Goal: Task Accomplishment & Management: Use online tool/utility

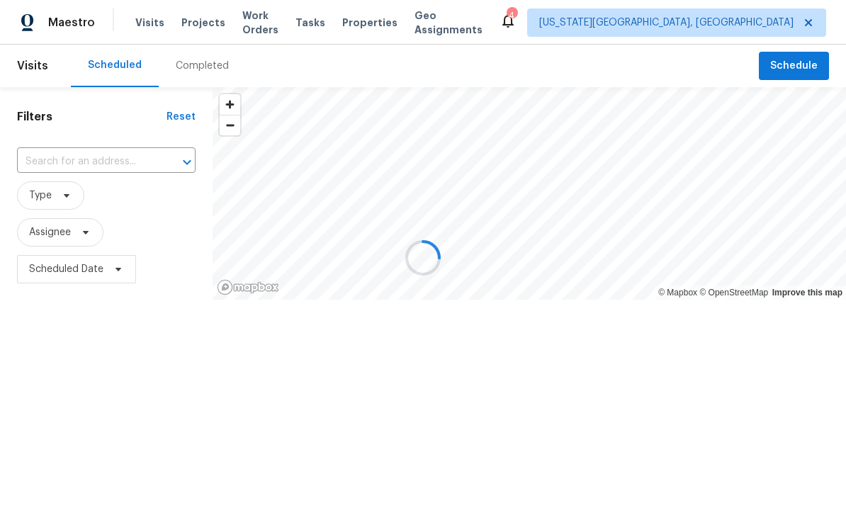
click at [212, 31] on div at bounding box center [423, 257] width 846 height 515
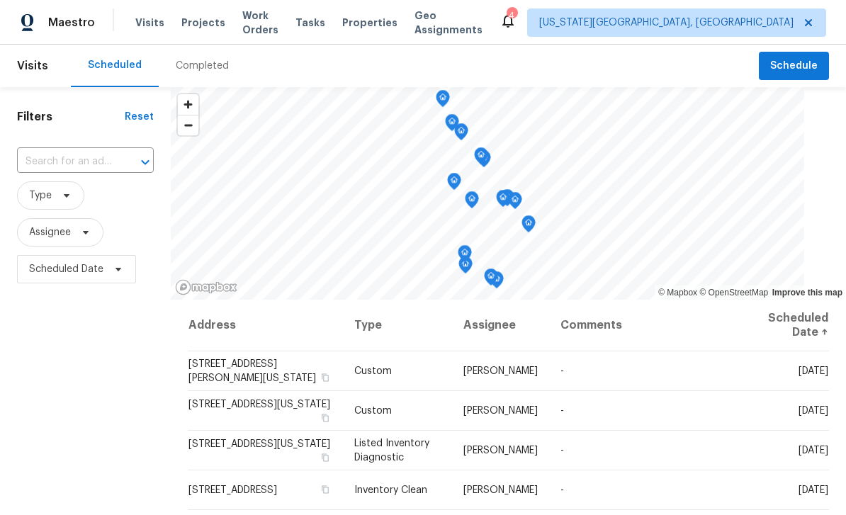
click at [203, 24] on span "Projects" at bounding box center [203, 23] width 44 height 14
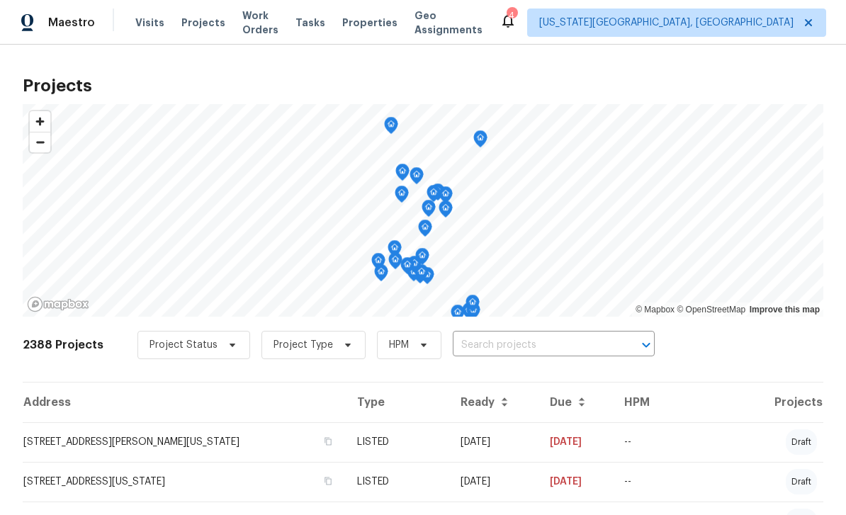
click at [544, 340] on input "text" at bounding box center [534, 345] width 162 height 22
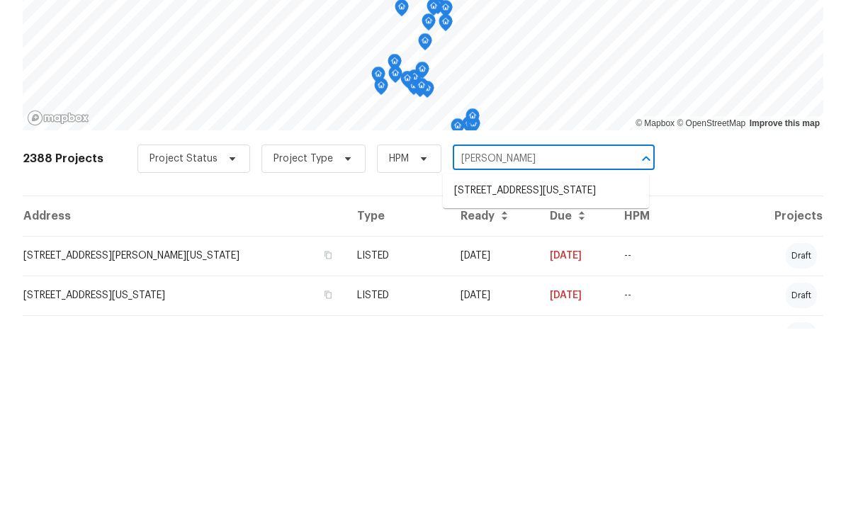
type input "poug"
click at [554, 366] on li "3211 Poughkeepsie Dr, Colorado Springs, CO 80916" at bounding box center [546, 377] width 206 height 23
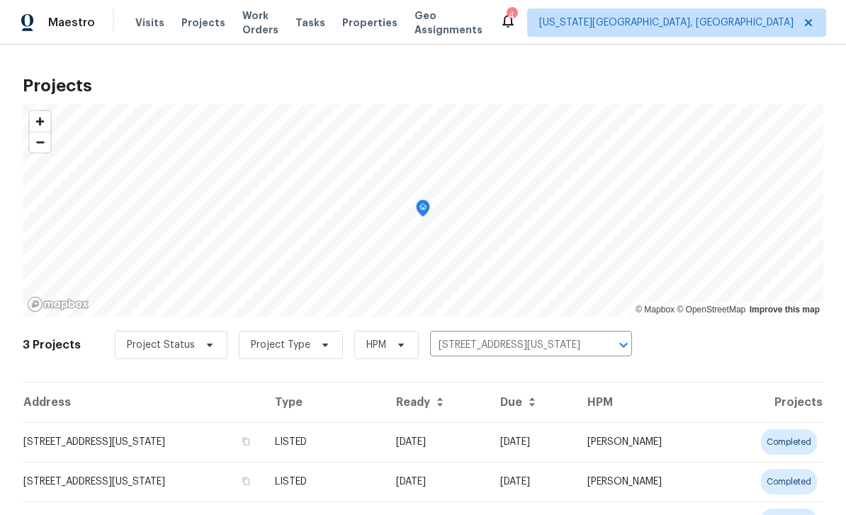
click at [220, 444] on td "3211 Poughkeepsie Dr, Colorado Springs, CO 80916" at bounding box center [143, 442] width 241 height 40
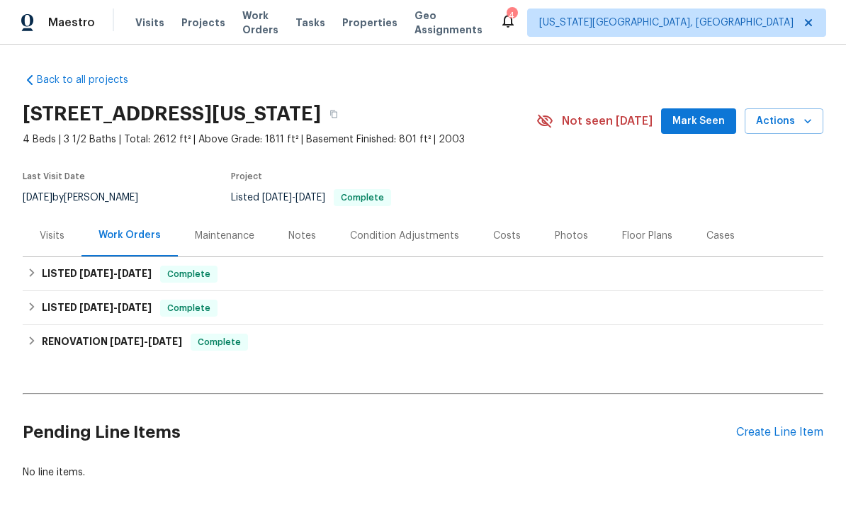
click at [702, 133] on button "Mark Seen" at bounding box center [698, 121] width 75 height 26
click at [796, 427] on div "Create Line Item" at bounding box center [779, 432] width 87 height 13
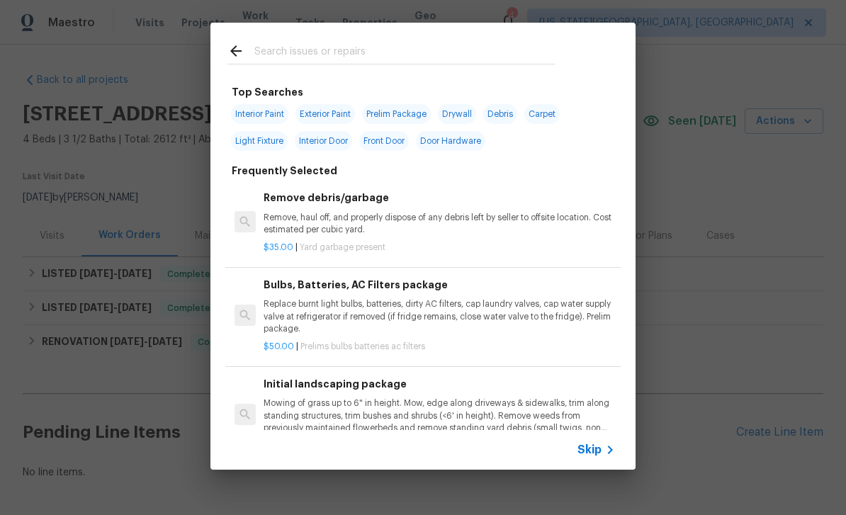
click at [354, 52] on input "text" at bounding box center [404, 53] width 300 height 21
type input "Door"
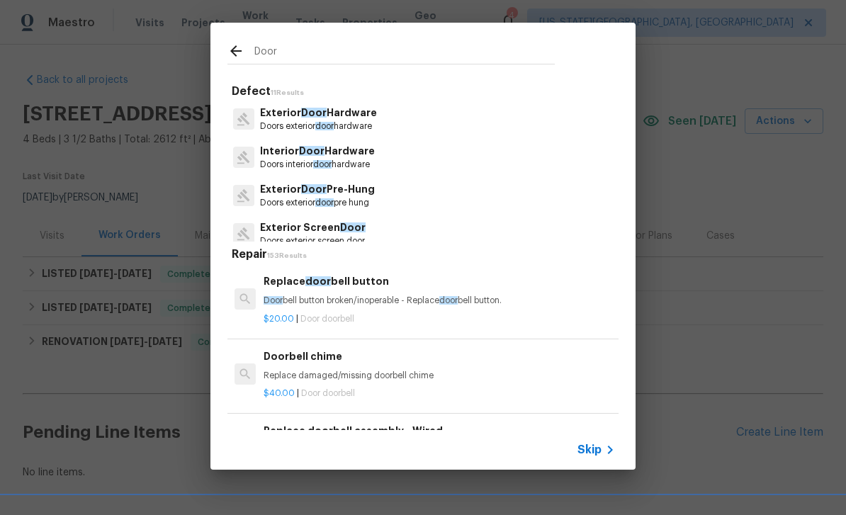
click at [355, 158] on p "Interior Door Hardware" at bounding box center [317, 151] width 115 height 15
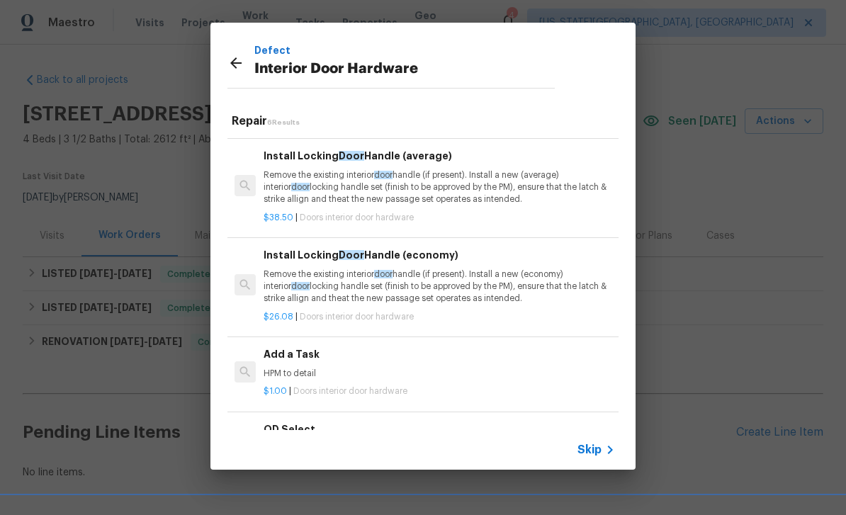
scroll to position [191, 0]
click at [405, 374] on p "HPM to detail" at bounding box center [439, 375] width 351 height 12
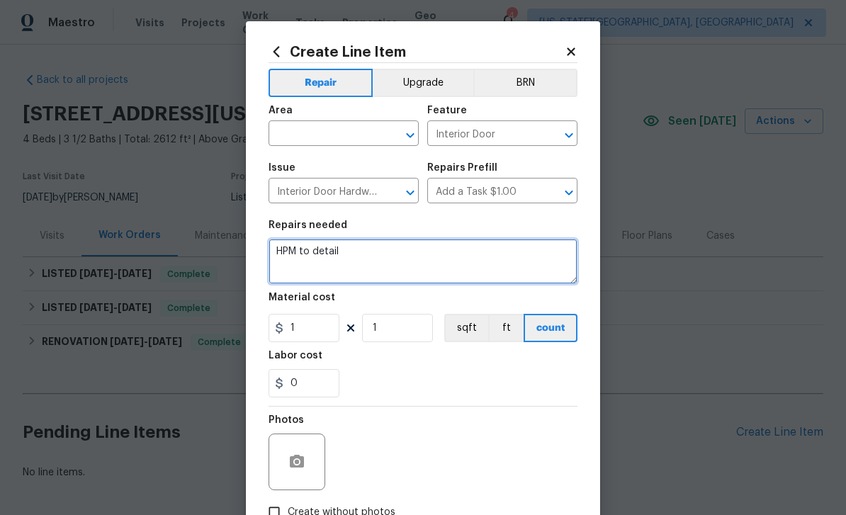
click at [391, 252] on textarea "HPM to detail" at bounding box center [423, 261] width 309 height 45
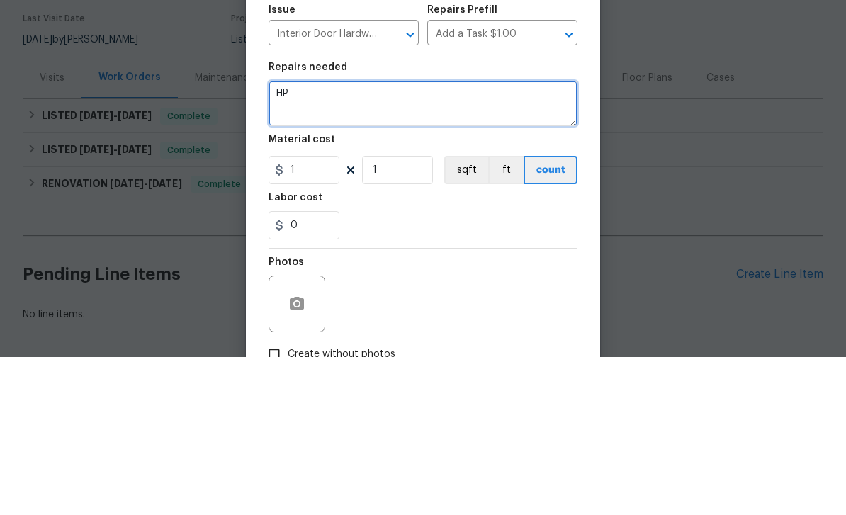
type textarea "H"
type textarea "Reinstall hinges and hinge pin at front coat closet."
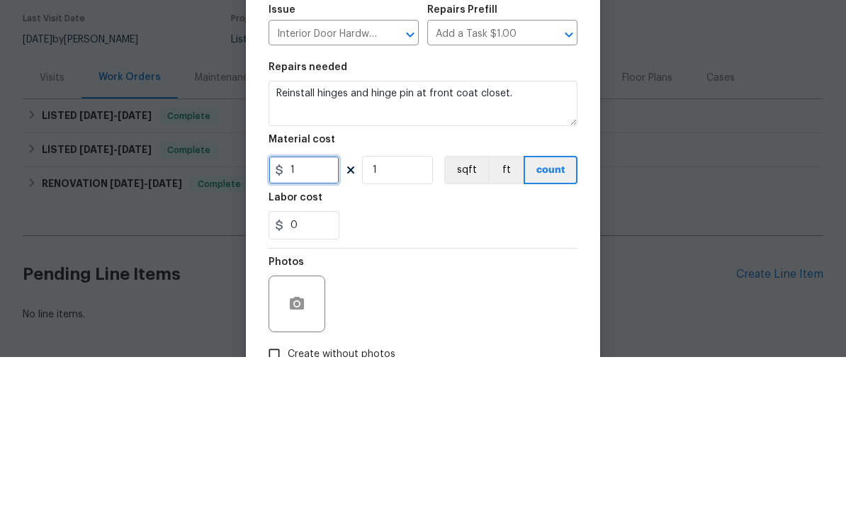
click at [327, 314] on input "1" at bounding box center [304, 328] width 71 height 28
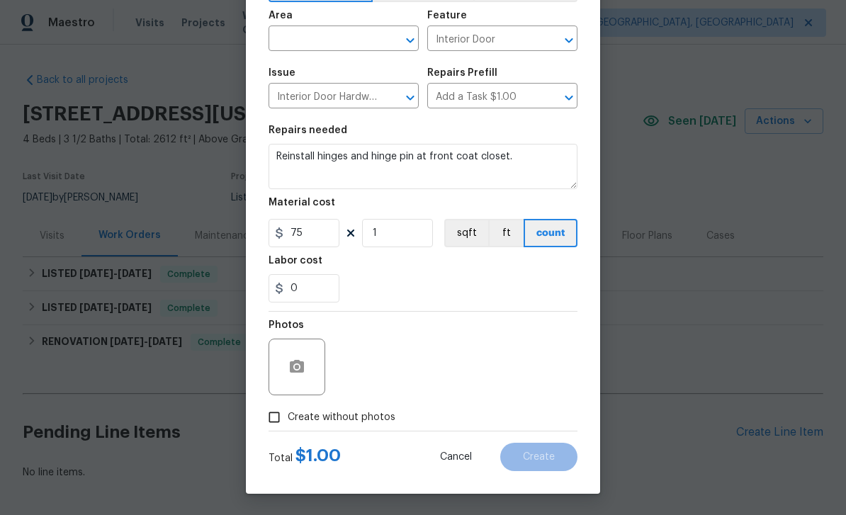
scroll to position [98, 0]
type input "75"
click at [377, 415] on span "Create without photos" at bounding box center [342, 417] width 108 height 15
click at [288, 415] on input "Create without photos" at bounding box center [274, 417] width 27 height 27
checkbox input "true"
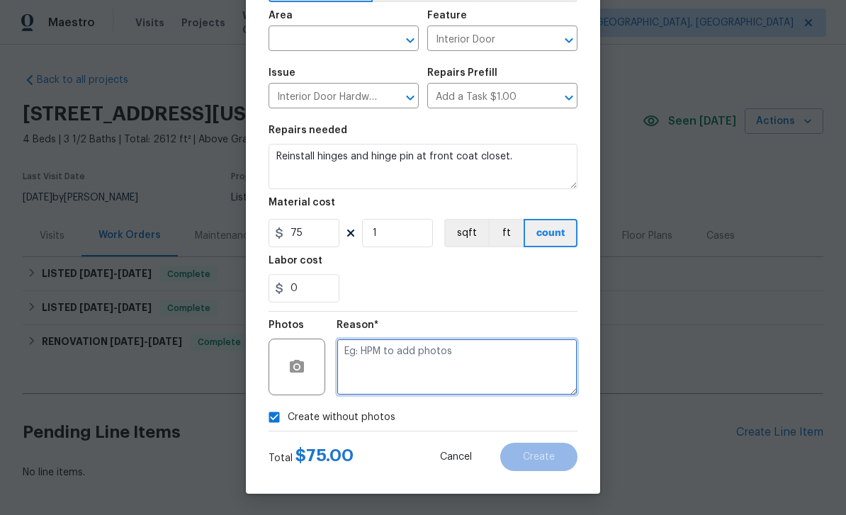
click at [426, 369] on textarea at bounding box center [457, 367] width 241 height 57
type textarea "Na"
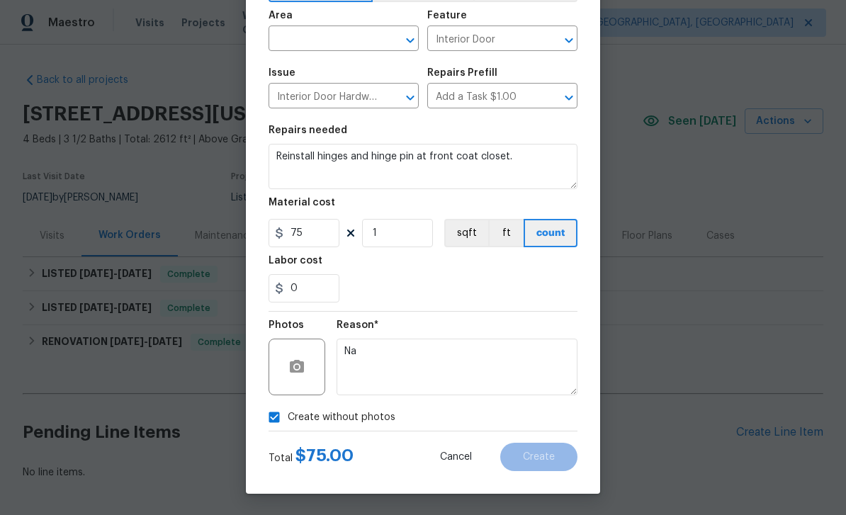
click at [328, 33] on input "text" at bounding box center [324, 40] width 111 height 22
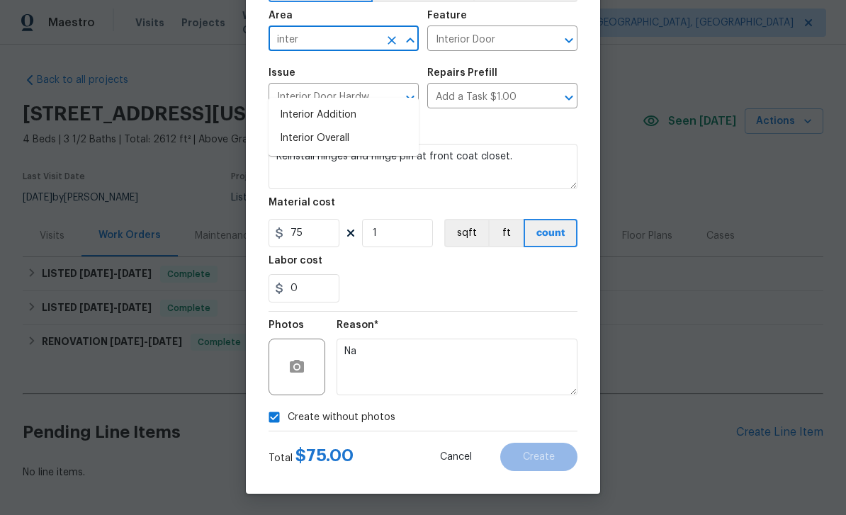
click at [337, 127] on li "Interior Overall" at bounding box center [344, 138] width 150 height 23
type input "Interior Overall"
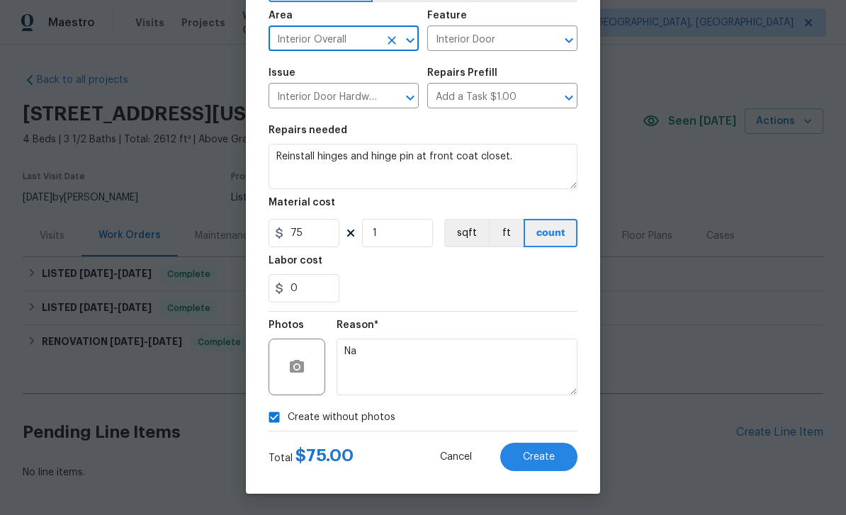
click at [548, 462] on span "Create" at bounding box center [539, 457] width 32 height 11
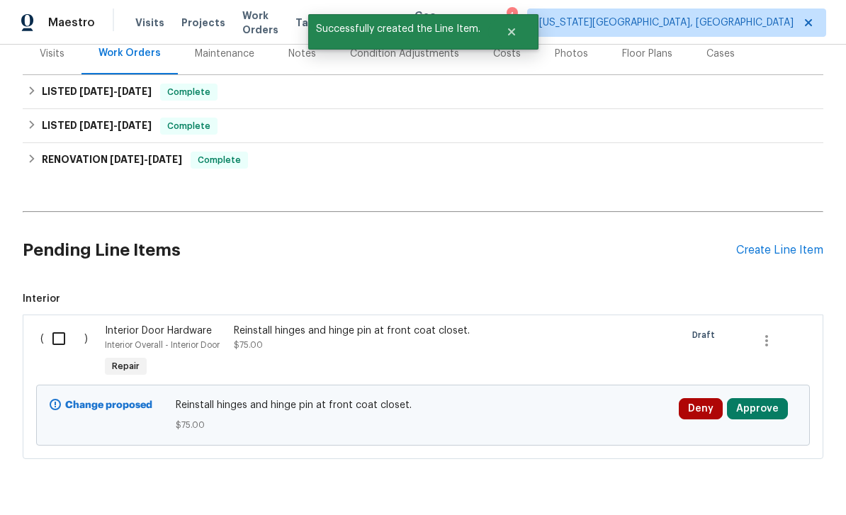
scroll to position [177, 0]
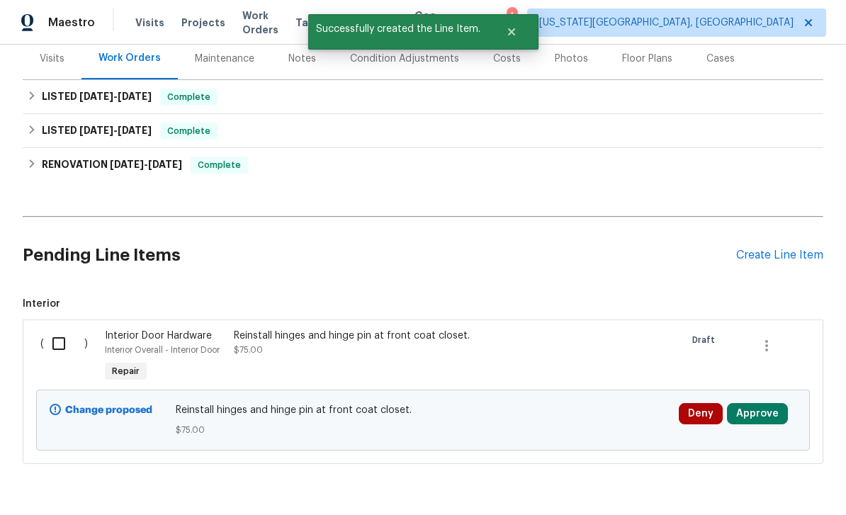
click at [60, 329] on input "checkbox" at bounding box center [64, 344] width 40 height 30
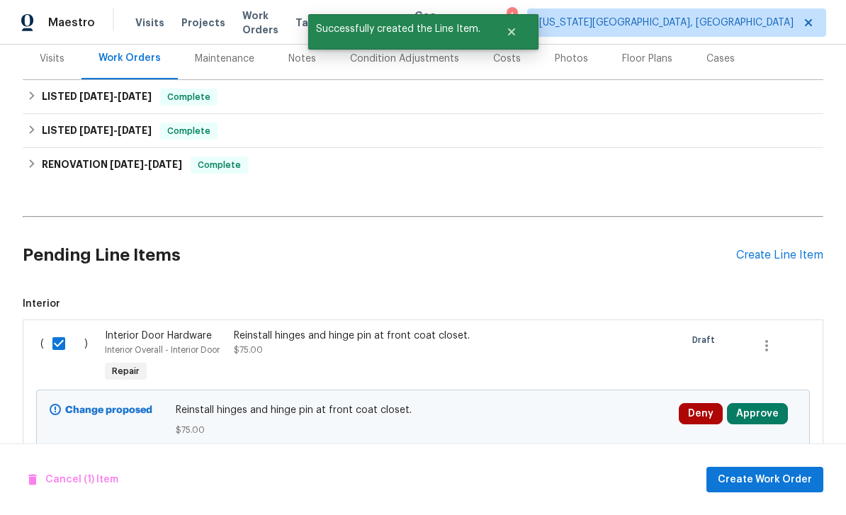
click at [759, 403] on button "Approve" at bounding box center [757, 413] width 61 height 21
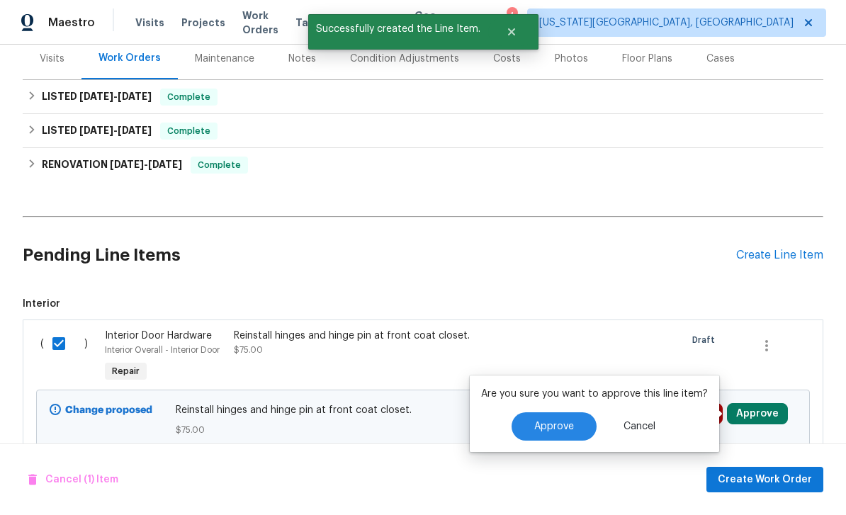
click at [553, 422] on span "Approve" at bounding box center [554, 427] width 40 height 11
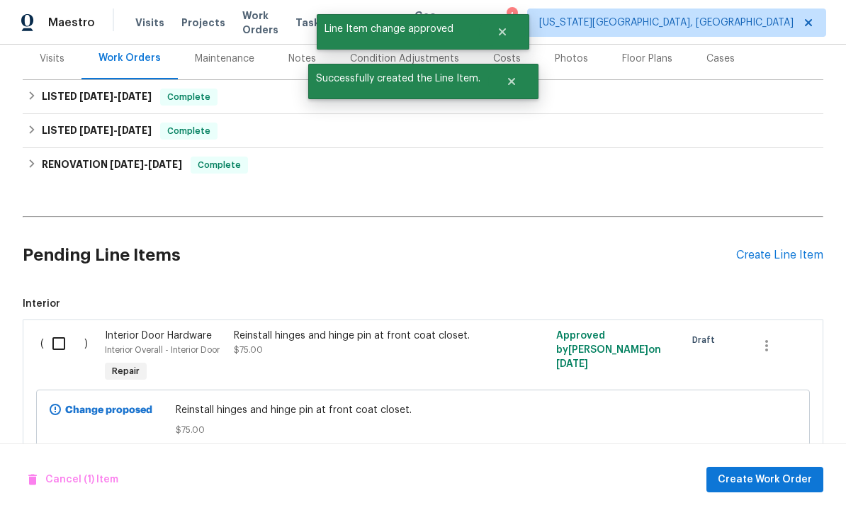
click at [55, 329] on input "checkbox" at bounding box center [64, 344] width 40 height 30
checkbox input "true"
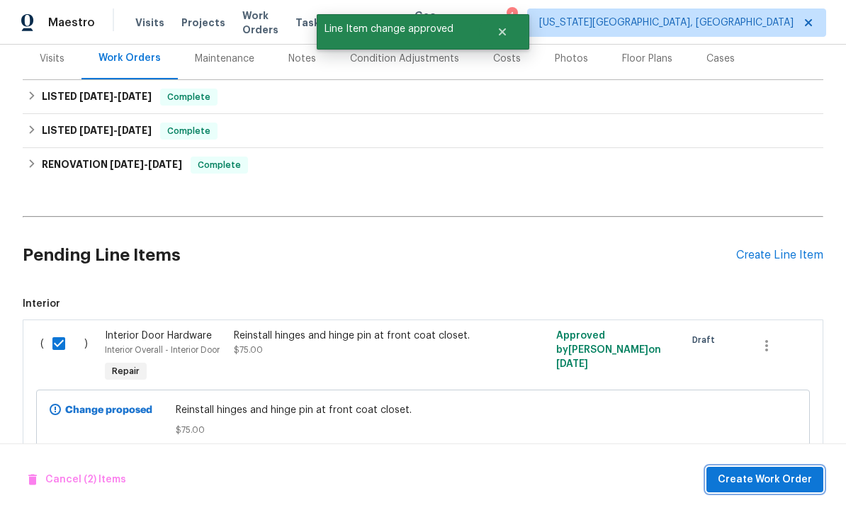
click at [785, 477] on span "Create Work Order" at bounding box center [765, 480] width 94 height 18
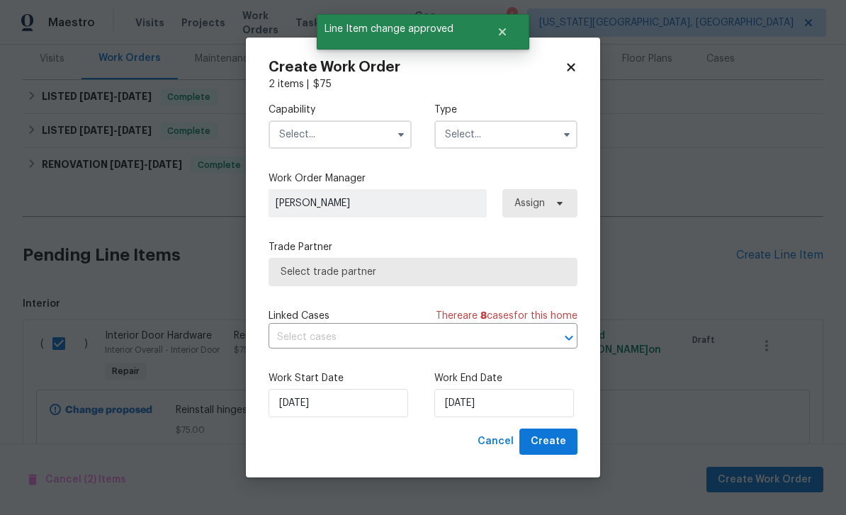
click at [352, 147] on input "text" at bounding box center [340, 134] width 143 height 28
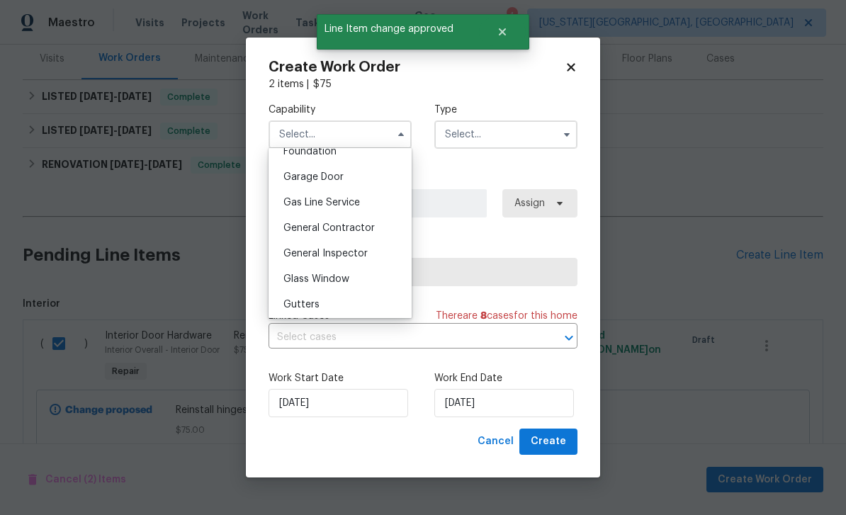
scroll to position [617, 0]
click at [359, 223] on span "General Contractor" at bounding box center [328, 225] width 91 height 10
type input "General Contractor"
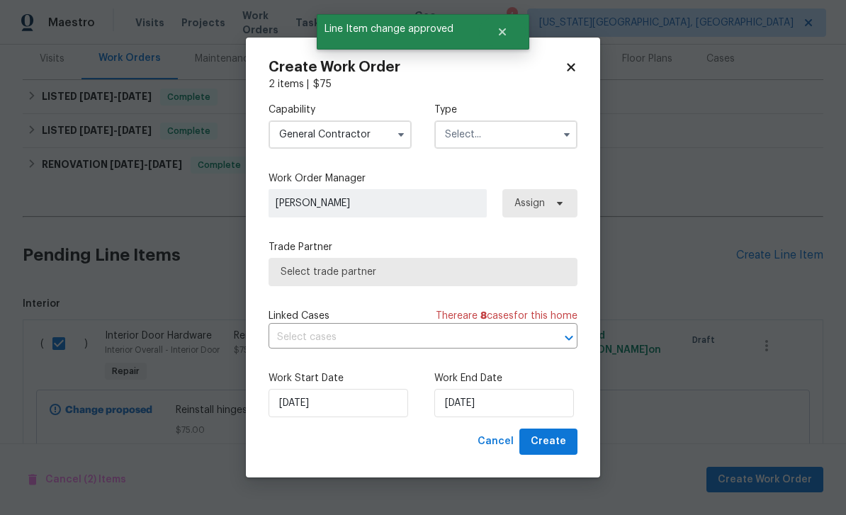
click at [481, 135] on input "text" at bounding box center [505, 134] width 143 height 28
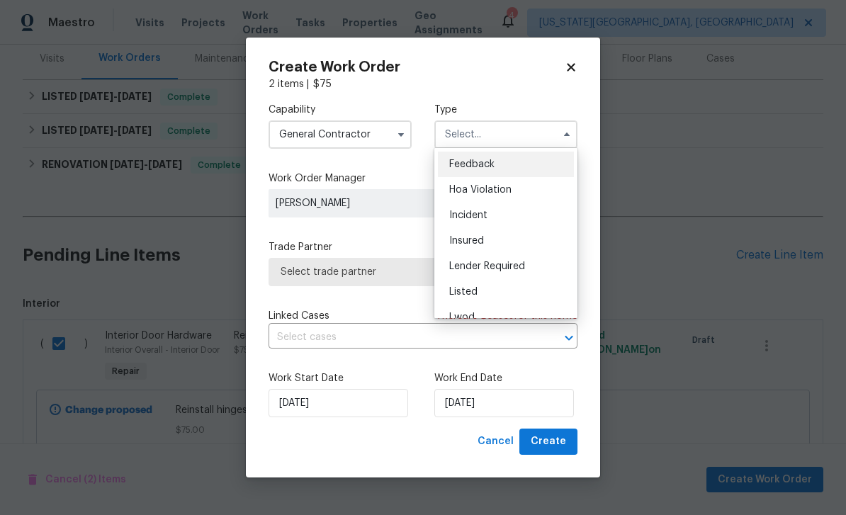
click at [474, 291] on span "Listed" at bounding box center [463, 292] width 28 height 10
type input "Listed"
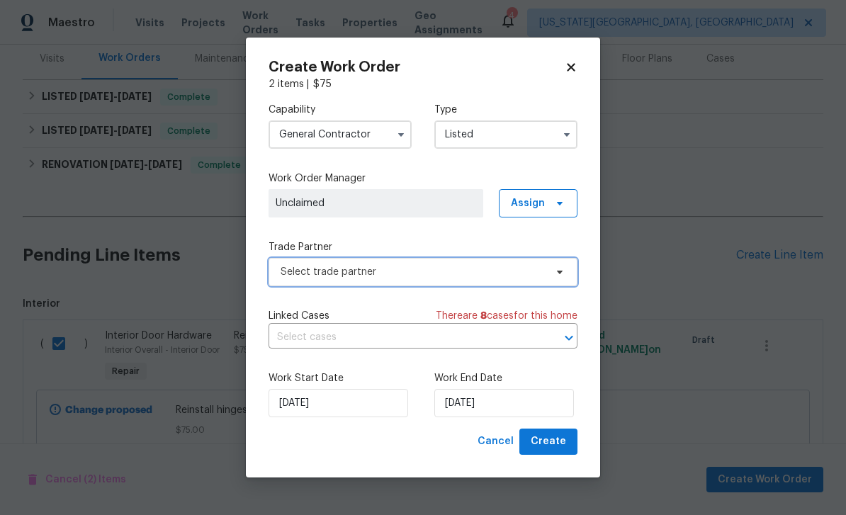
click at [383, 267] on span "Select trade partner" at bounding box center [413, 272] width 264 height 14
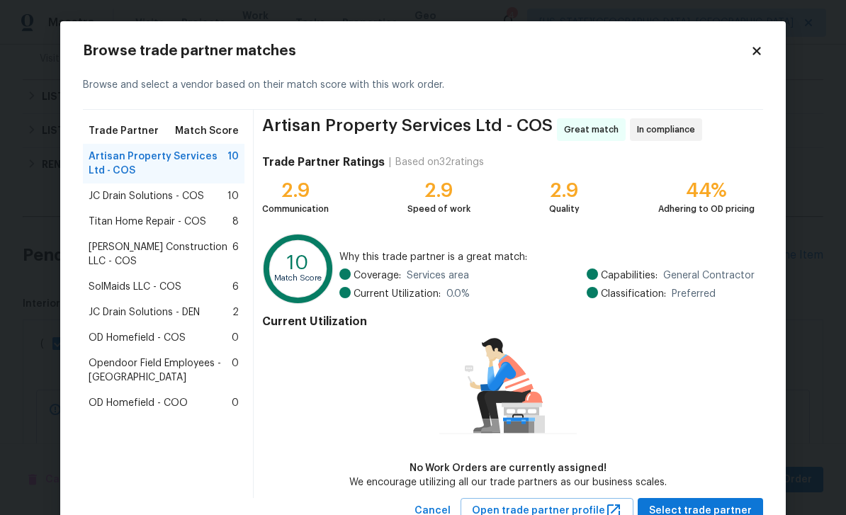
click at [152, 222] on span "Titan Home Repair - COS" at bounding box center [148, 222] width 118 height 14
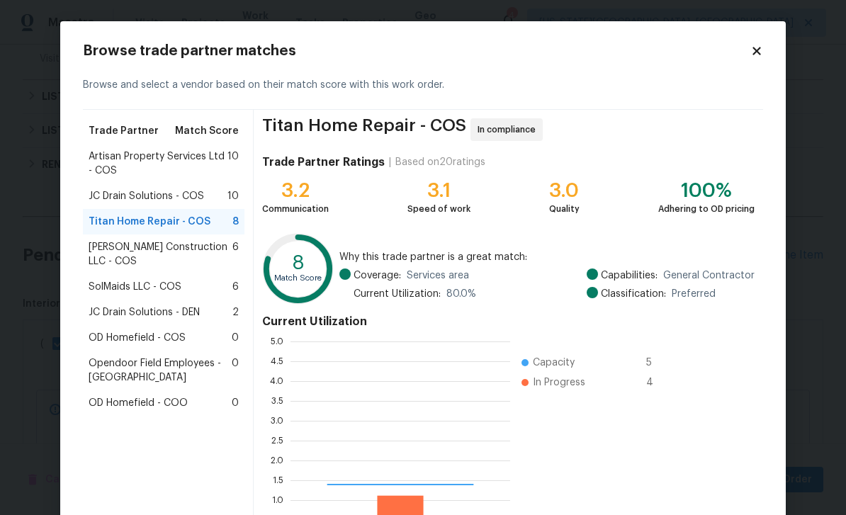
scroll to position [198, 220]
click at [697, 448] on div "Current Utilization 0.0 0.5 1.0 1.5 2.0 2.5 3.0 3.5 4.0 4.5 5.0 Capacity 5 In P…" at bounding box center [508, 428] width 493 height 238
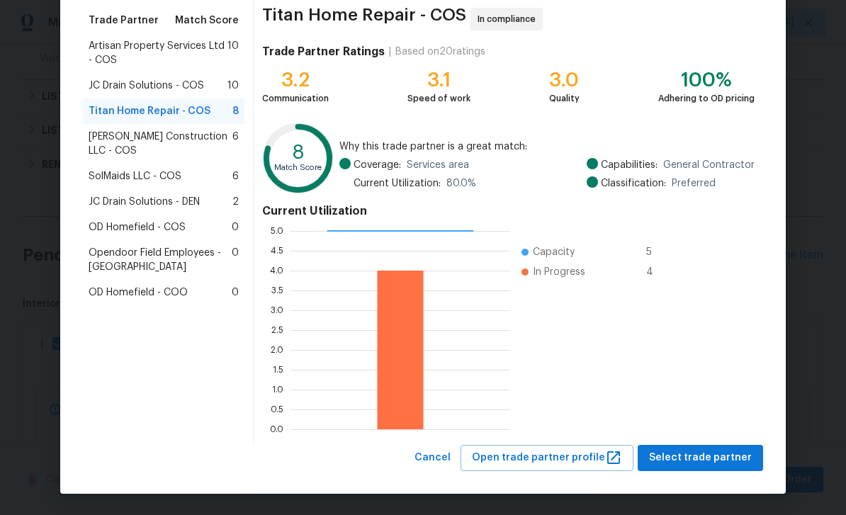
scroll to position [110, 0]
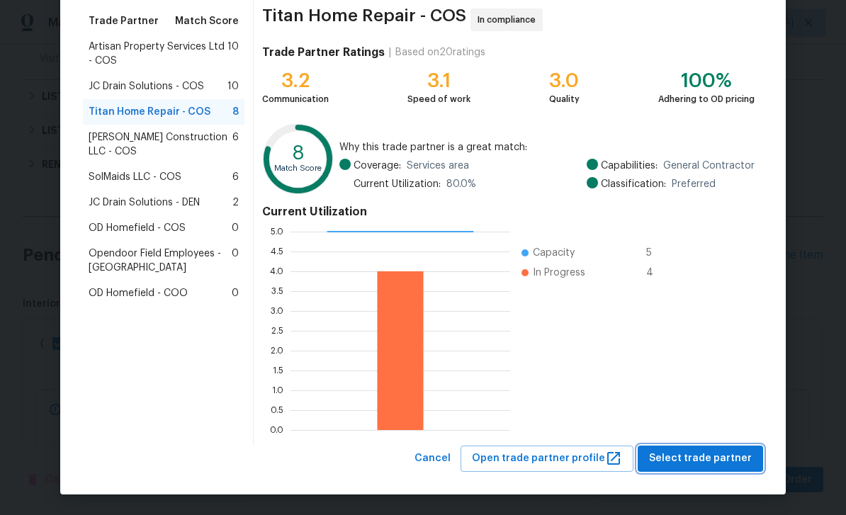
click at [712, 463] on span "Select trade partner" at bounding box center [700, 459] width 103 height 18
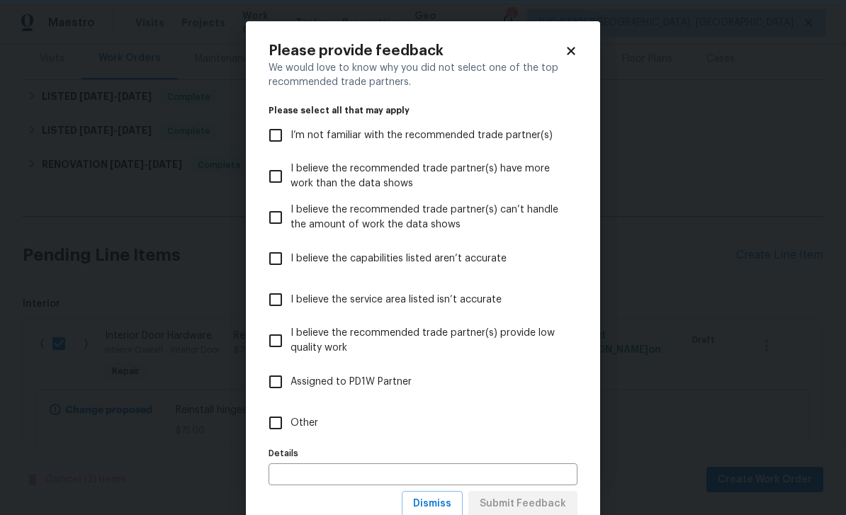
scroll to position [0, 0]
click at [313, 423] on span "Other" at bounding box center [305, 423] width 28 height 15
click at [291, 423] on input "Other" at bounding box center [276, 423] width 30 height 30
checkbox input "true"
click at [546, 497] on span "Submit Feedback" at bounding box center [523, 504] width 86 height 18
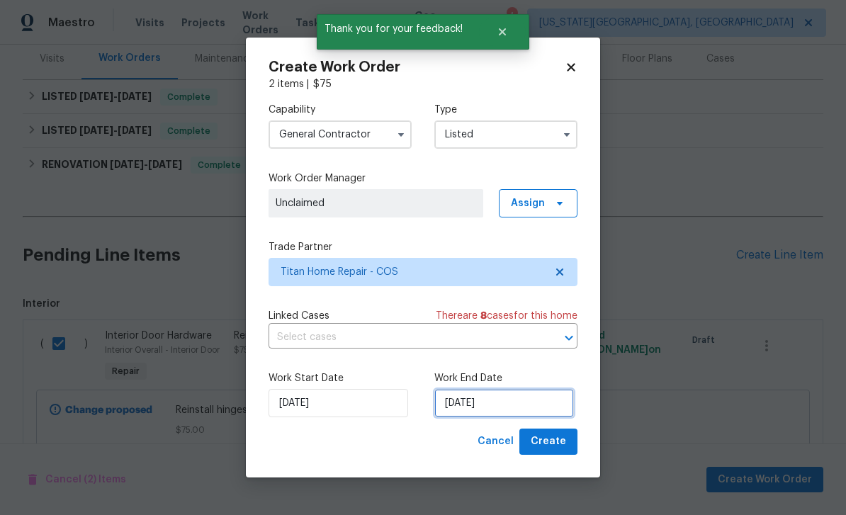
click at [544, 405] on input "[DATE]" at bounding box center [504, 403] width 140 height 28
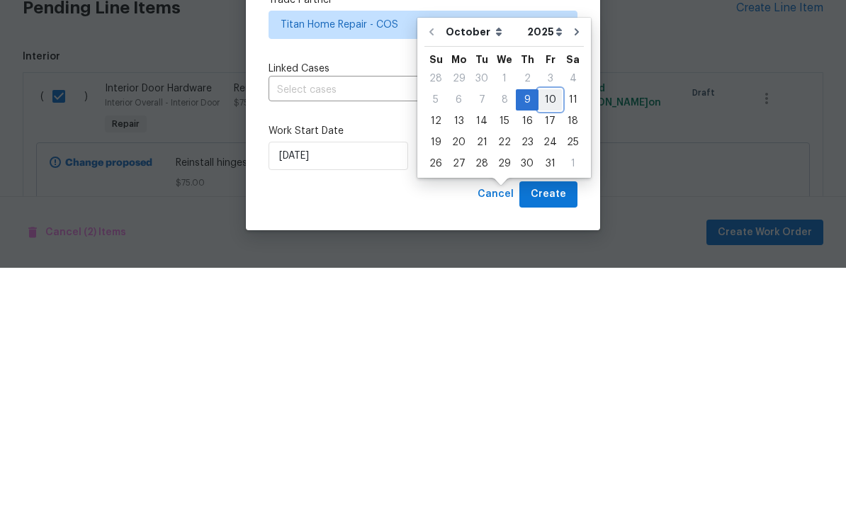
click at [550, 337] on div "10" at bounding box center [550, 347] width 23 height 20
type input "10/10/2025"
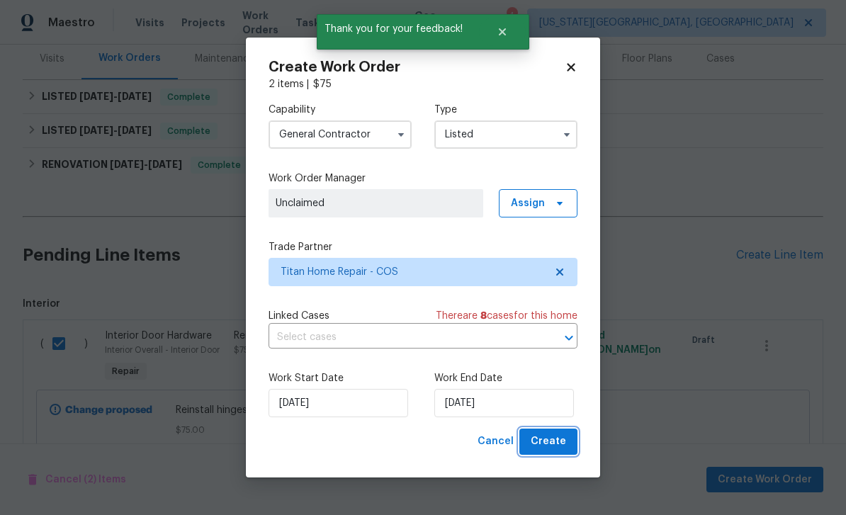
click at [576, 434] on button "Create" at bounding box center [548, 442] width 58 height 26
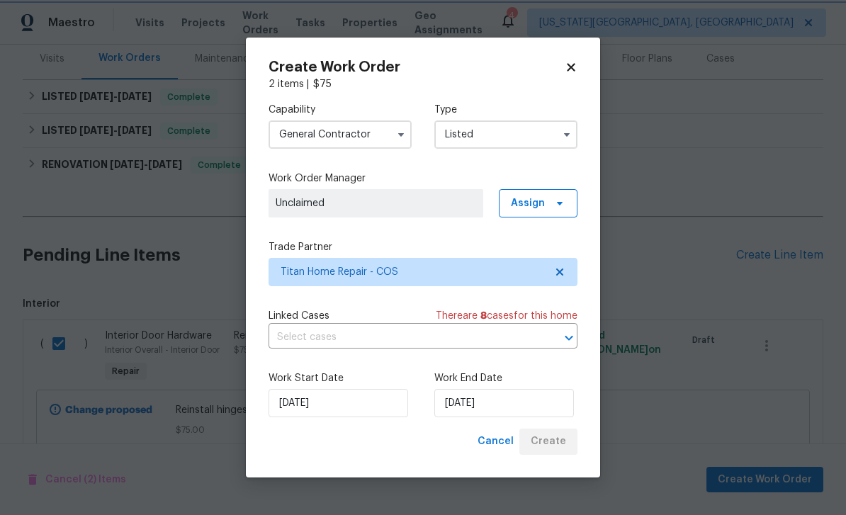
checkbox input "false"
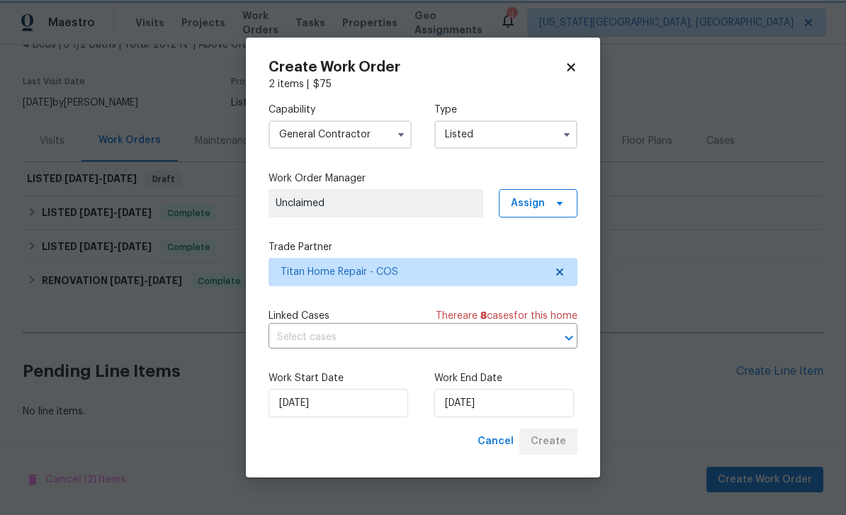
scroll to position [49, 0]
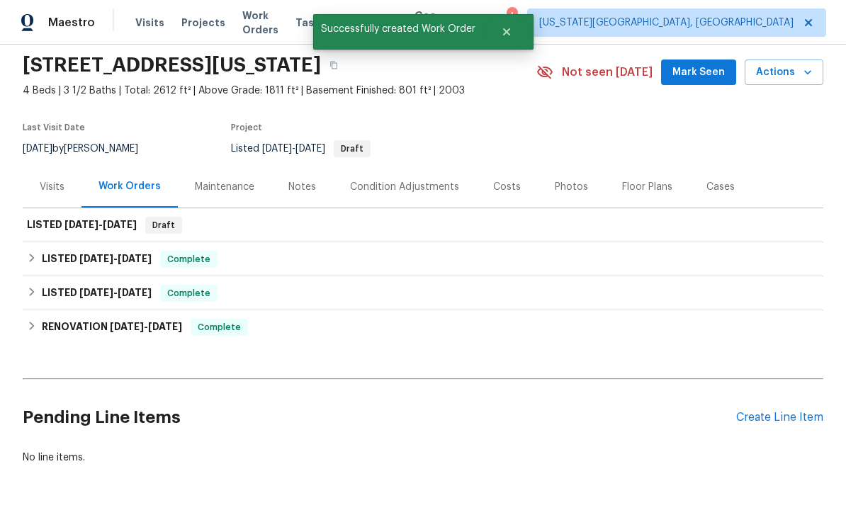
click at [305, 180] on div "Notes" at bounding box center [302, 187] width 28 height 14
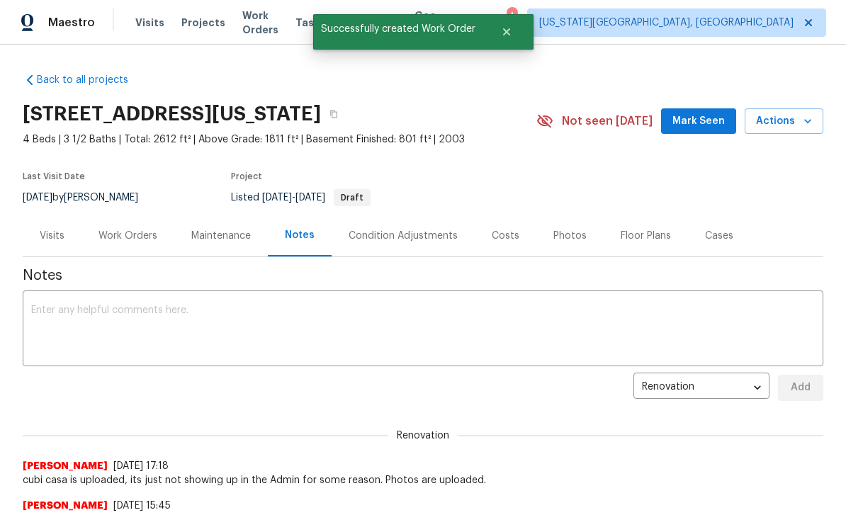
click at [336, 332] on textarea at bounding box center [423, 330] width 784 height 50
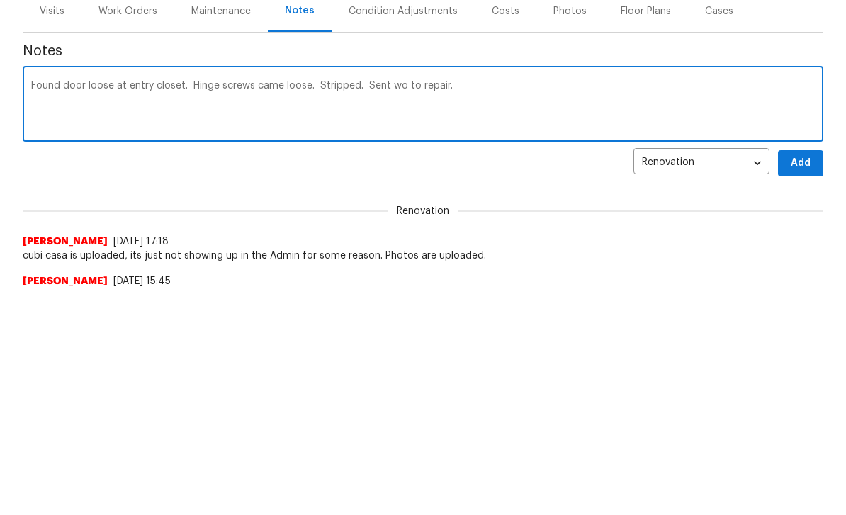
type textarea "Found door loose at entry closet. Hinge screws came loose. Stripped. Sent wo to…"
click at [805, 379] on span "Add" at bounding box center [800, 388] width 23 height 18
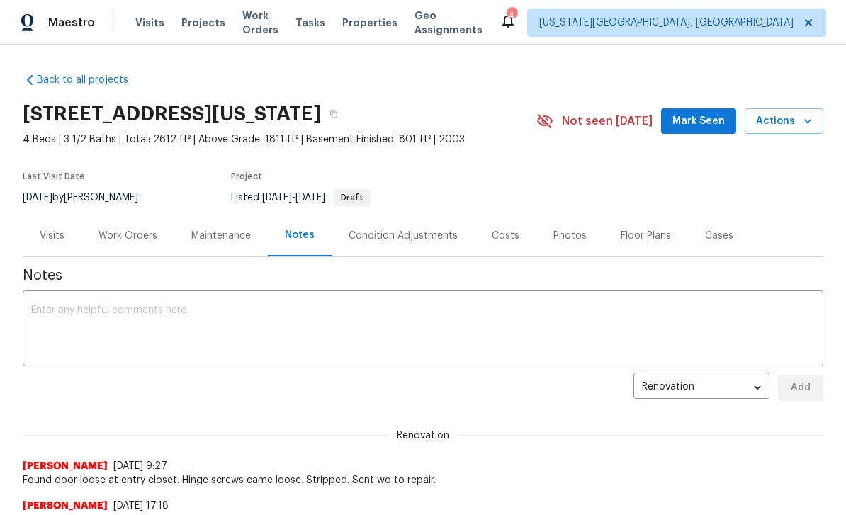
click at [713, 123] on span "Mark Seen" at bounding box center [699, 122] width 52 height 18
click at [714, 126] on span "Mark Seen" at bounding box center [699, 122] width 52 height 18
click at [322, 26] on span "Tasks" at bounding box center [311, 23] width 30 height 10
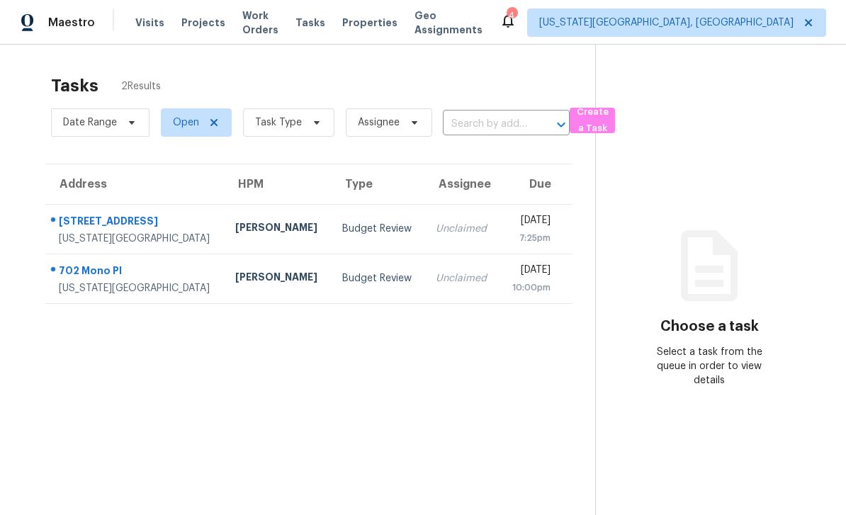
click at [69, 264] on div "702 Mono Pl" at bounding box center [136, 273] width 154 height 18
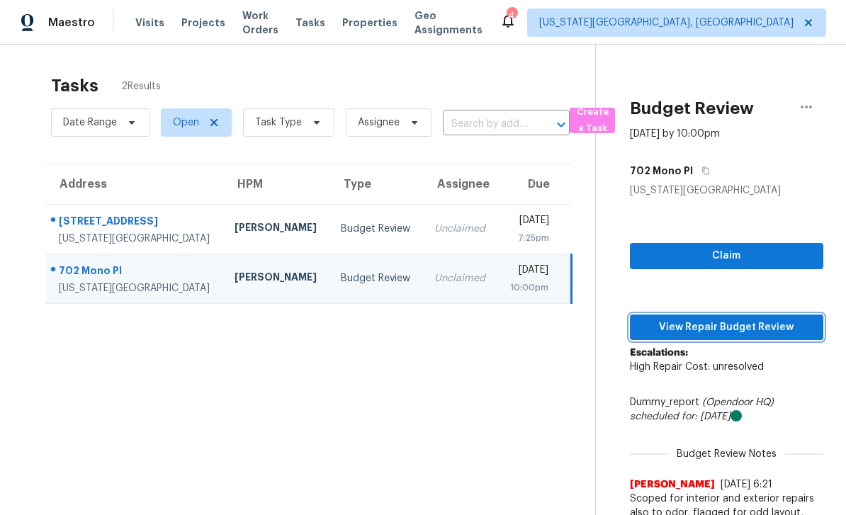
click at [765, 322] on span "View Repair Budget Review" at bounding box center [726, 328] width 171 height 18
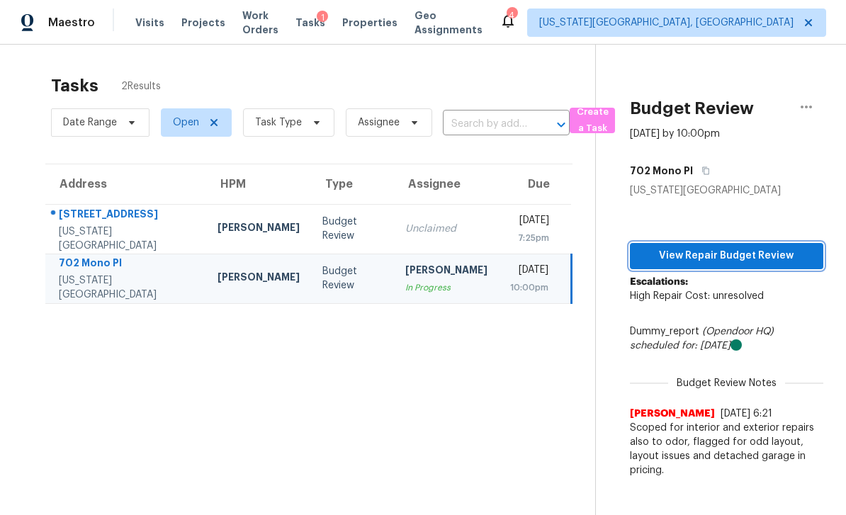
click at [758, 256] on span "View Repair Budget Review" at bounding box center [726, 256] width 171 height 18
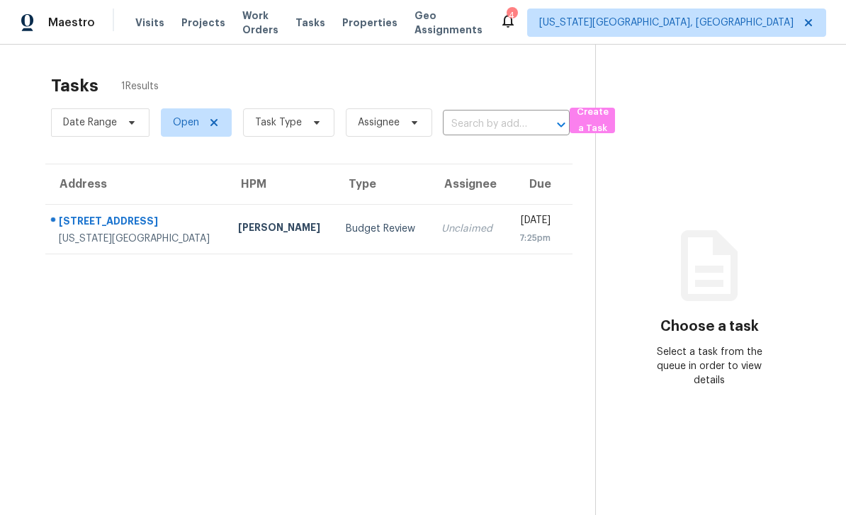
click at [77, 215] on div "[STREET_ADDRESS]" at bounding box center [137, 223] width 157 height 18
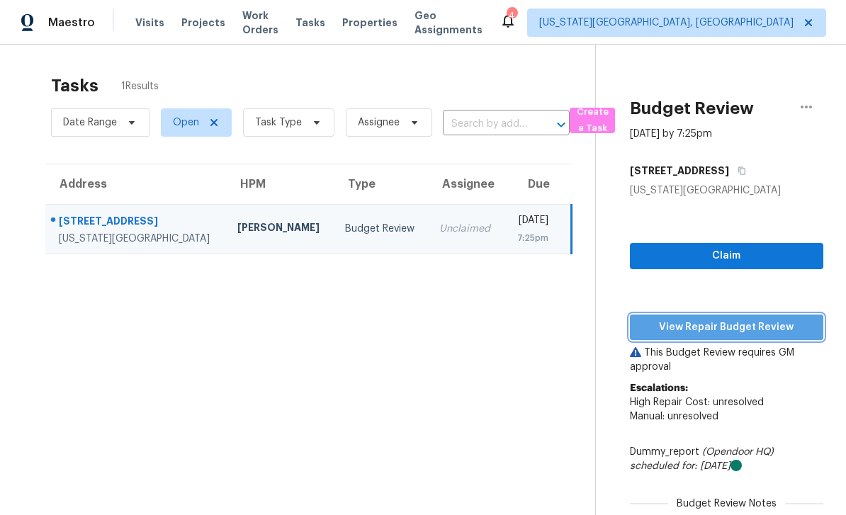
click at [789, 325] on span "View Repair Budget Review" at bounding box center [726, 328] width 171 height 18
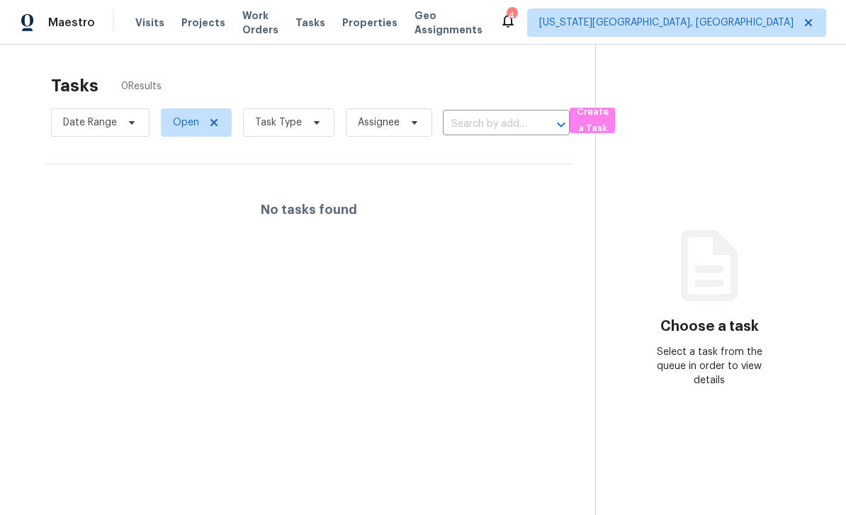
click at [256, 29] on span "Work Orders" at bounding box center [260, 23] width 36 height 28
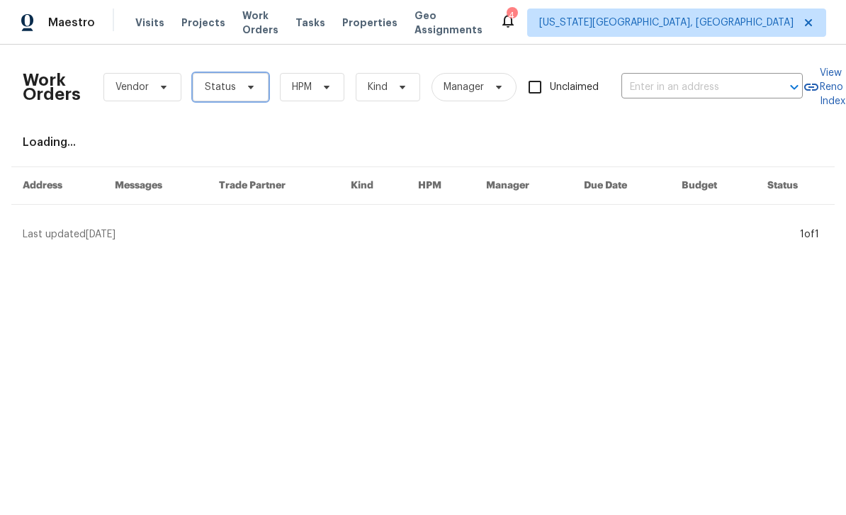
click at [220, 90] on span "Status" at bounding box center [220, 87] width 31 height 14
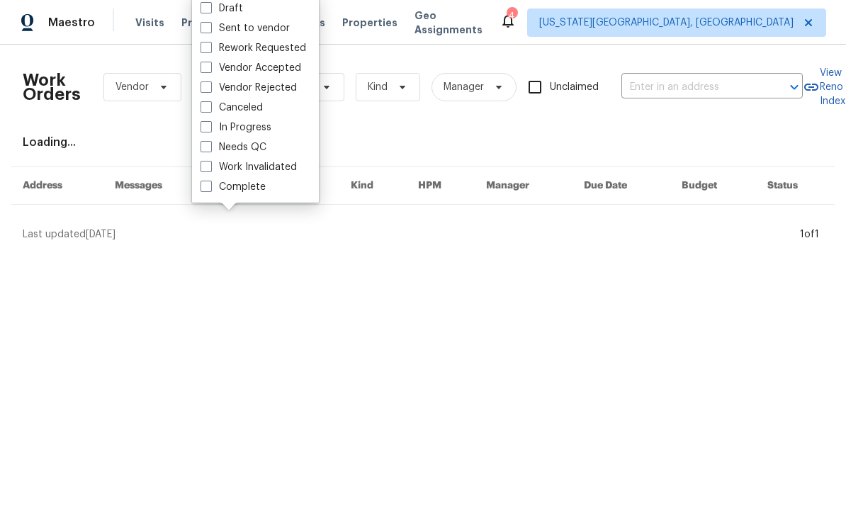
click at [205, 142] on span at bounding box center [206, 146] width 11 height 11
click at [205, 142] on input "Needs QC" at bounding box center [205, 144] width 9 height 9
checkbox input "true"
